Goal: Task Accomplishment & Management: Use online tool/utility

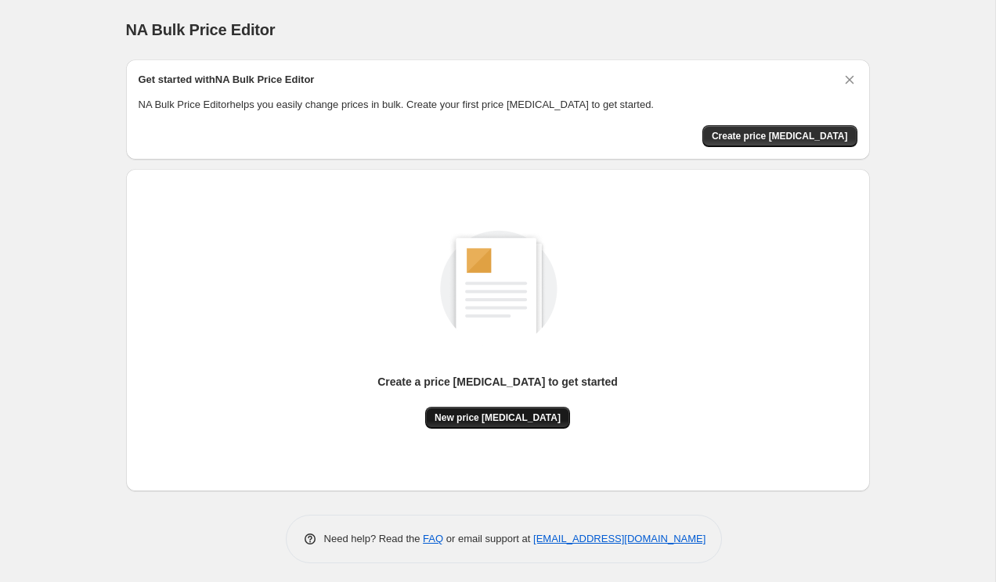
click at [485, 411] on button "New price [MEDICAL_DATA]" at bounding box center [497, 418] width 145 height 22
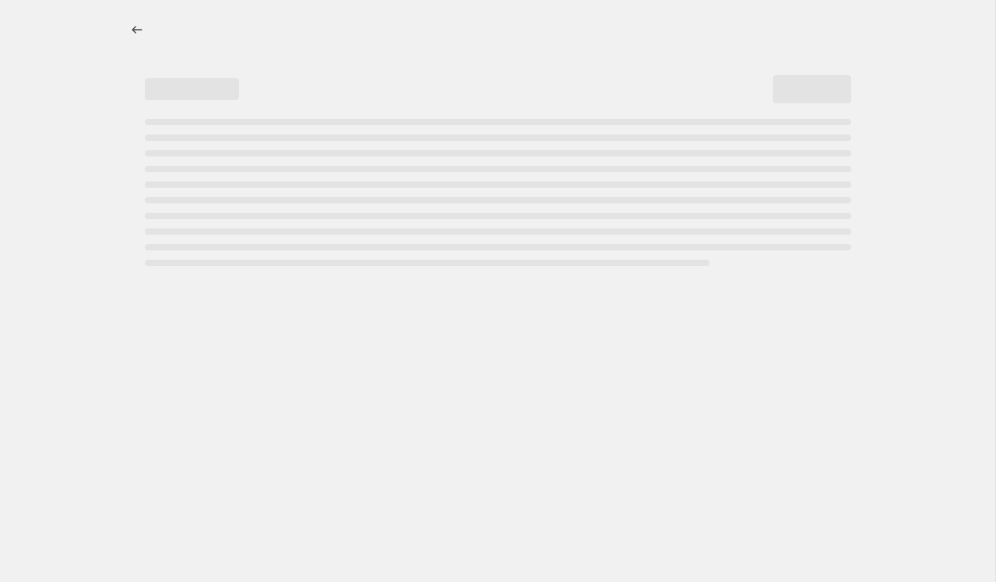
select select "percentage"
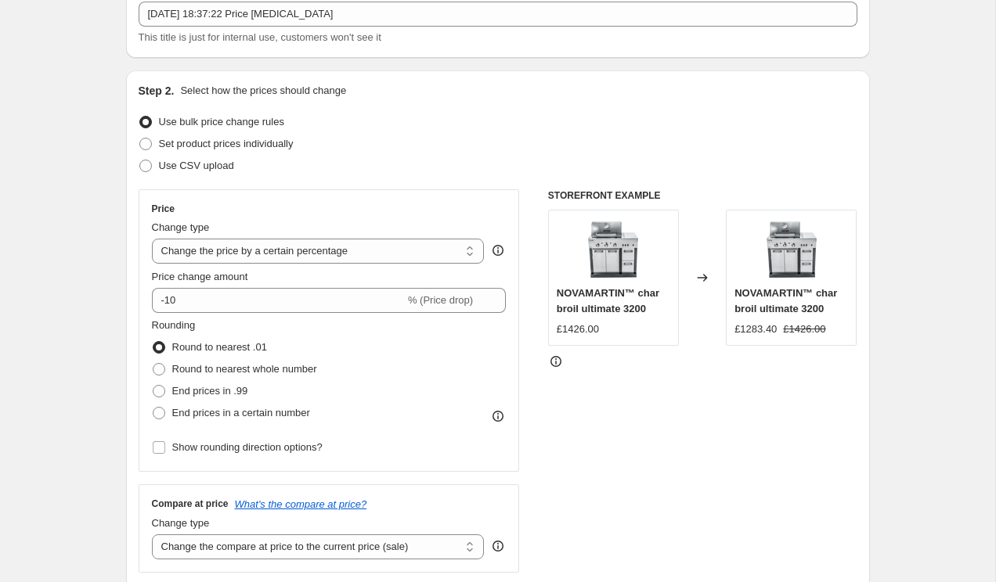
scroll to position [117, 0]
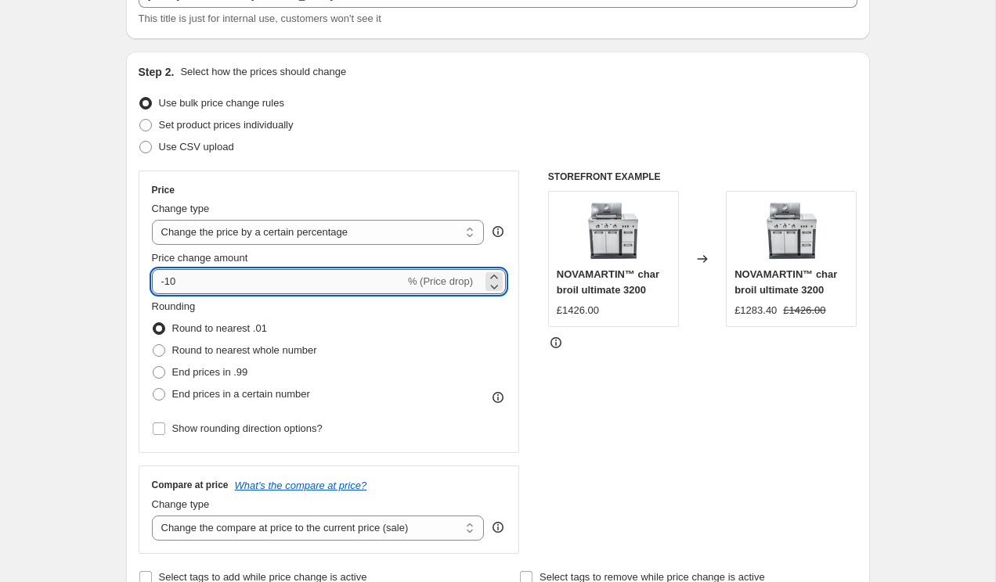
drag, startPoint x: 177, startPoint y: 282, endPoint x: 168, endPoint y: 282, distance: 8.6
click at [168, 282] on input "-10" at bounding box center [278, 281] width 253 height 25
drag, startPoint x: 166, startPoint y: 281, endPoint x: 193, endPoint y: 281, distance: 26.6
click at [193, 281] on input "-10" at bounding box center [278, 281] width 253 height 25
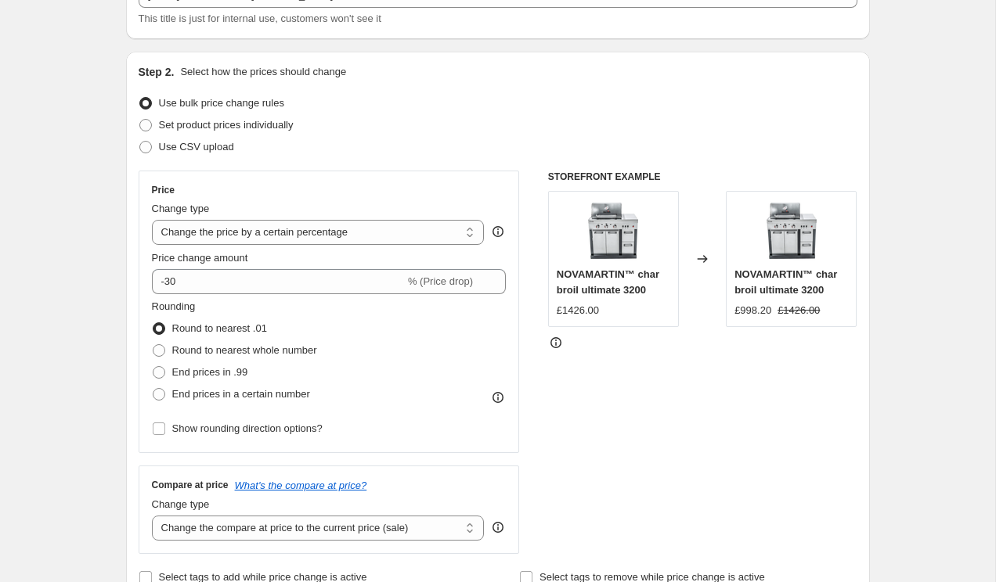
click at [510, 165] on div "Step 2. Select how the prices should change Use bulk price change rules Set pro…" at bounding box center [498, 326] width 719 height 525
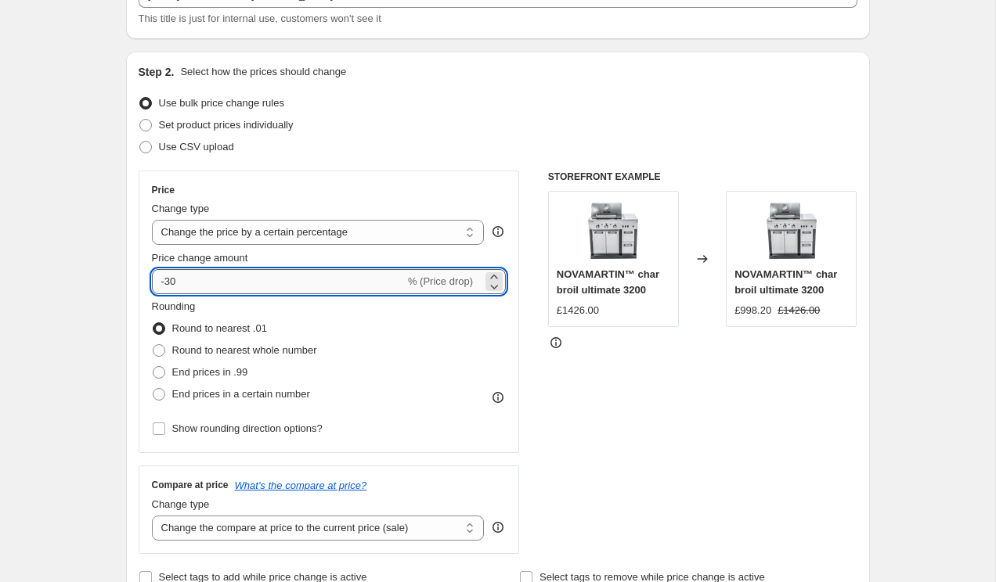
click at [210, 285] on input "-30" at bounding box center [278, 281] width 253 height 25
click at [469, 189] on div "Price" at bounding box center [329, 190] width 355 height 13
click at [173, 282] on input "-34" at bounding box center [278, 281] width 253 height 25
type input "-35"
click at [478, 134] on div "Set product prices individually" at bounding box center [498, 125] width 719 height 22
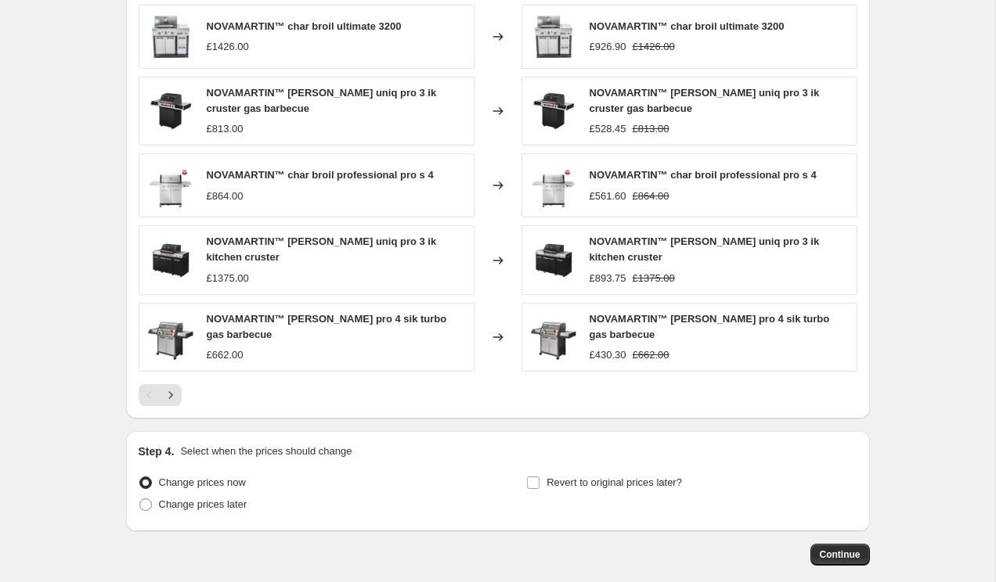
scroll to position [915, 0]
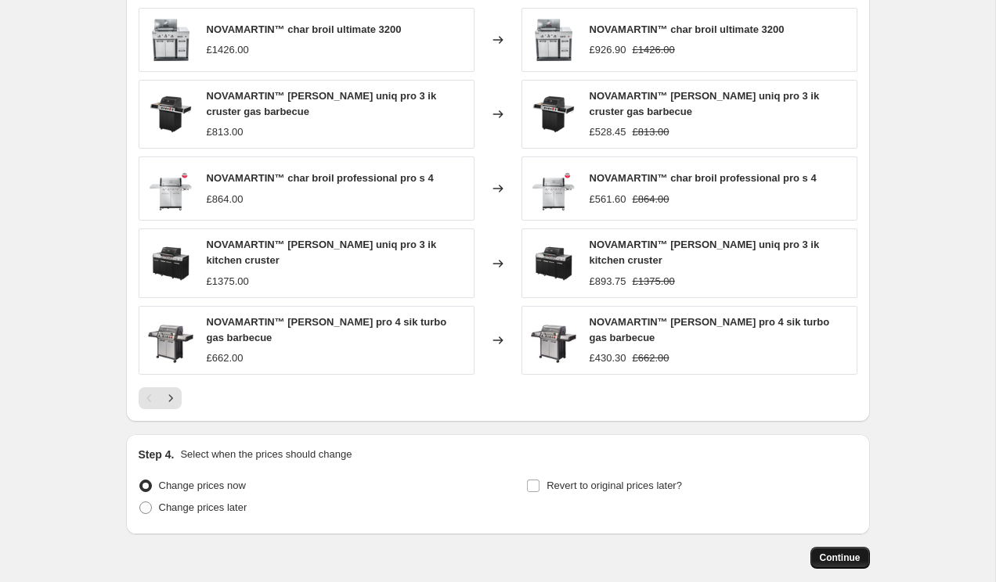
click at [820, 561] on span "Continue" at bounding box center [840, 558] width 41 height 13
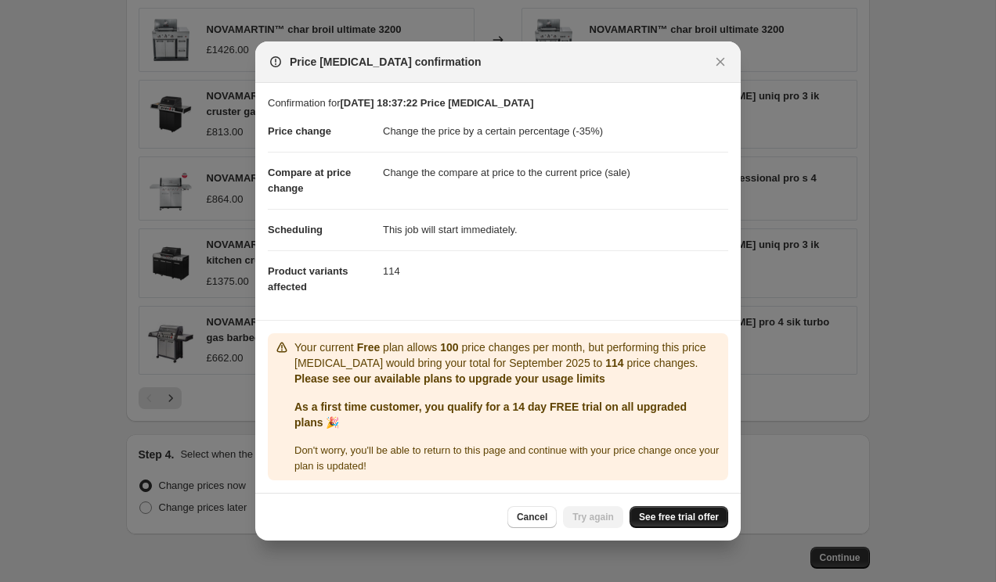
click at [655, 517] on span "See free trial offer" at bounding box center [679, 517] width 80 height 13
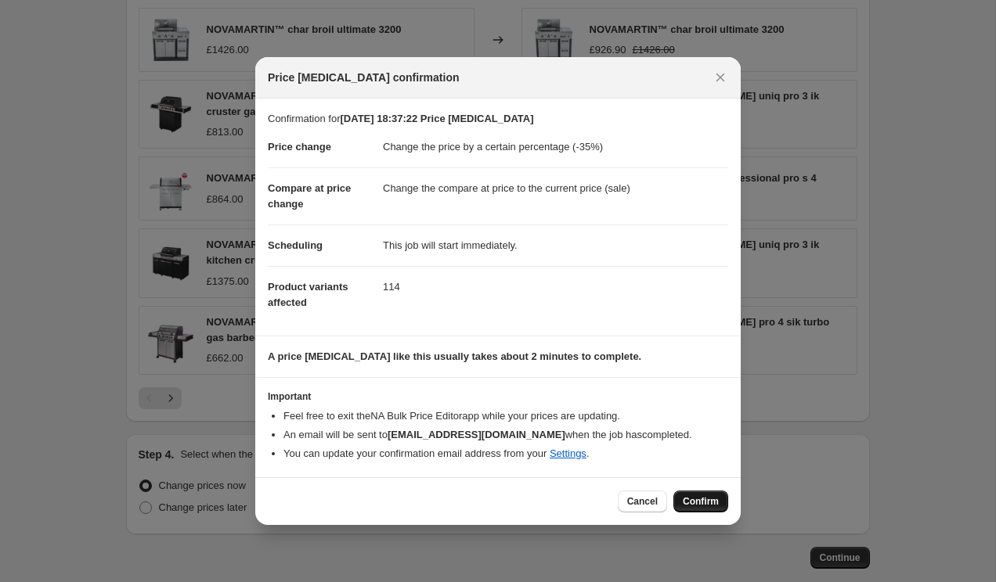
click at [695, 505] on span "Confirm" at bounding box center [701, 502] width 36 height 13
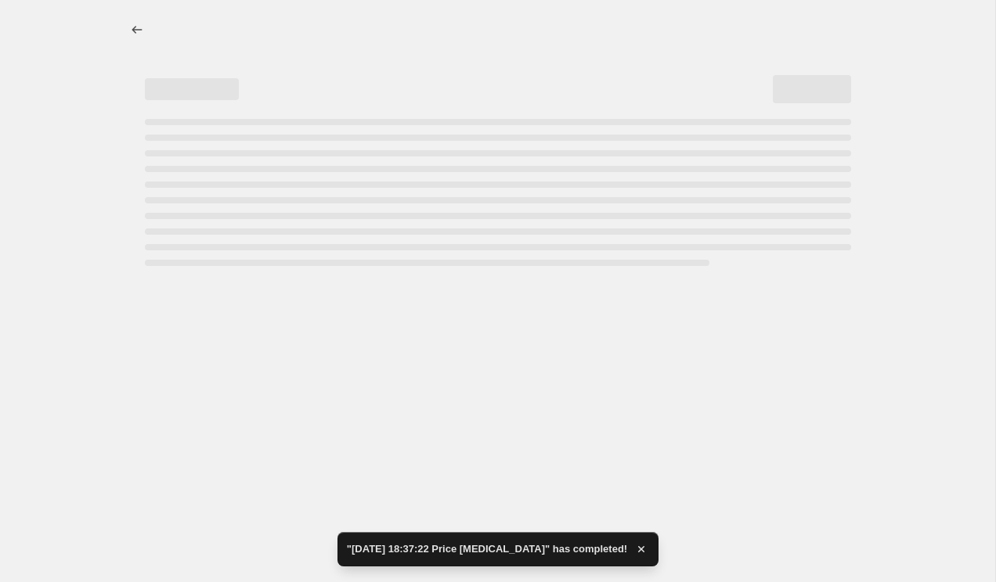
select select "percentage"
